Goal: Browse casually: Explore the website without a specific task or goal

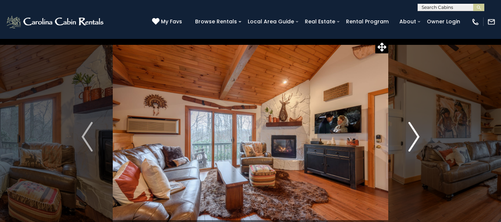
click at [415, 137] on img "Next" at bounding box center [413, 137] width 11 height 30
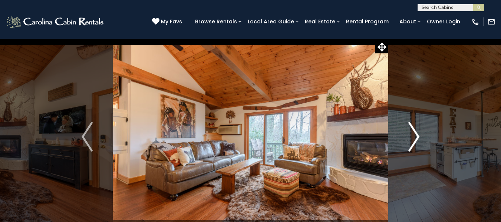
click at [415, 137] on img "Next" at bounding box center [413, 137] width 11 height 30
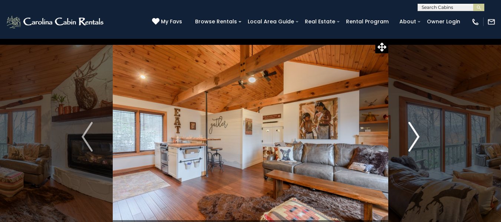
click at [415, 137] on img "Next" at bounding box center [413, 137] width 11 height 30
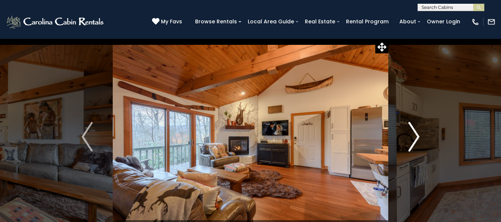
click at [415, 137] on img "Next" at bounding box center [413, 137] width 11 height 30
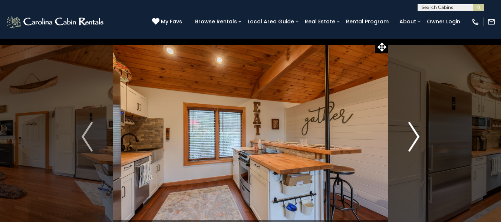
click at [416, 137] on img "Next" at bounding box center [413, 137] width 11 height 30
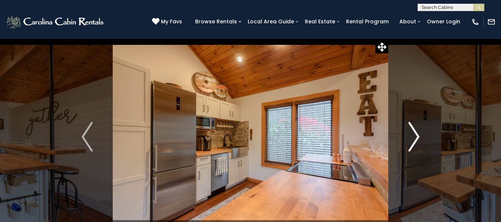
click at [416, 137] on img "Next" at bounding box center [413, 137] width 11 height 30
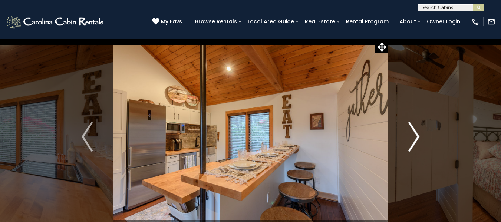
click at [416, 137] on img "Next" at bounding box center [413, 137] width 11 height 30
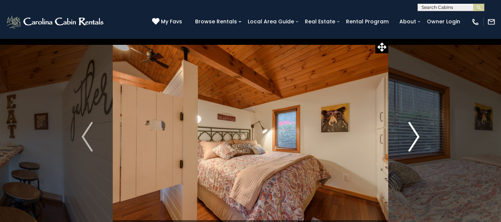
click at [416, 137] on img "Next" at bounding box center [413, 137] width 11 height 30
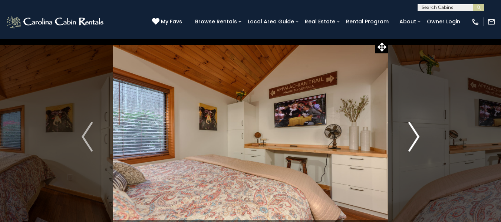
click at [416, 137] on img "Next" at bounding box center [413, 137] width 11 height 30
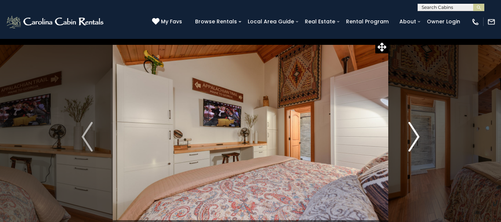
click at [416, 137] on img "Next" at bounding box center [413, 137] width 11 height 30
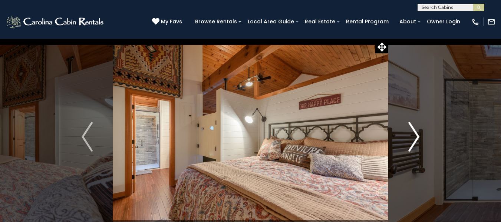
click at [416, 137] on img "Next" at bounding box center [413, 137] width 11 height 30
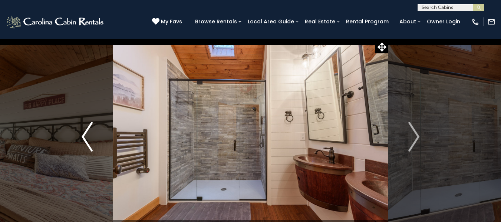
click at [86, 139] on img "Previous" at bounding box center [87, 137] width 11 height 30
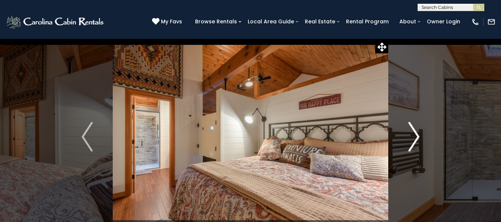
click at [417, 136] on img "Next" at bounding box center [413, 137] width 11 height 30
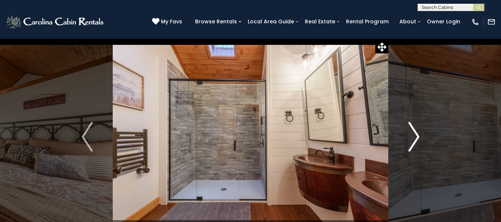
click at [417, 136] on img "Next" at bounding box center [413, 137] width 11 height 30
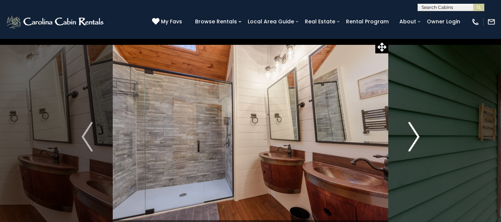
click at [417, 136] on img "Next" at bounding box center [413, 137] width 11 height 30
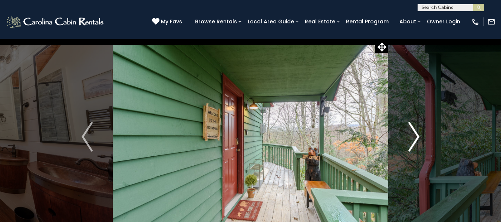
click at [417, 135] on img "Next" at bounding box center [413, 137] width 11 height 30
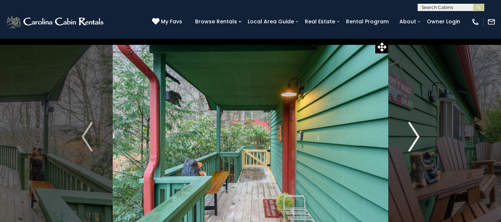
click at [417, 135] on img "Next" at bounding box center [413, 137] width 11 height 30
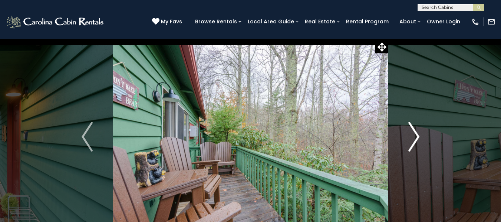
click at [417, 135] on img "Next" at bounding box center [413, 137] width 11 height 30
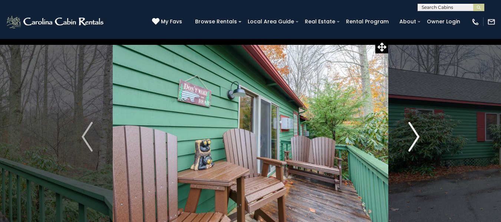
click at [417, 135] on img "Next" at bounding box center [413, 137] width 11 height 30
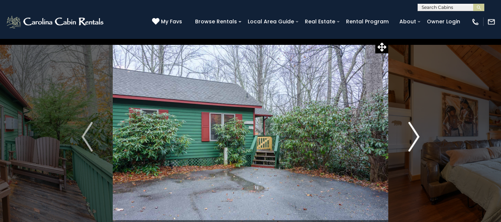
click at [417, 135] on img "Next" at bounding box center [413, 137] width 11 height 30
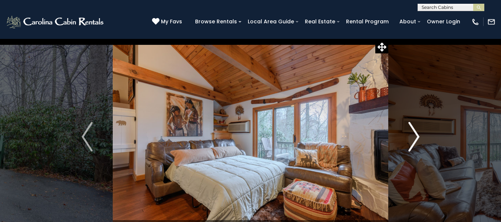
click at [417, 135] on img "Next" at bounding box center [413, 137] width 11 height 30
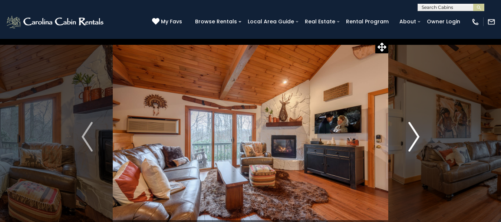
click at [417, 135] on img "Next" at bounding box center [413, 137] width 11 height 30
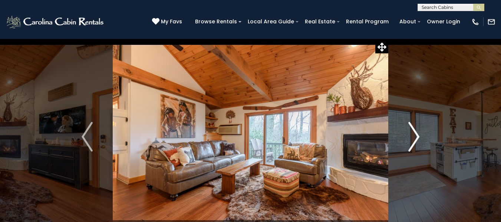
click at [417, 135] on img "Next" at bounding box center [413, 137] width 11 height 30
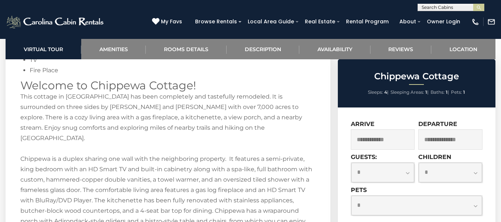
scroll to position [963, 0]
